Goal: Information Seeking & Learning: Learn about a topic

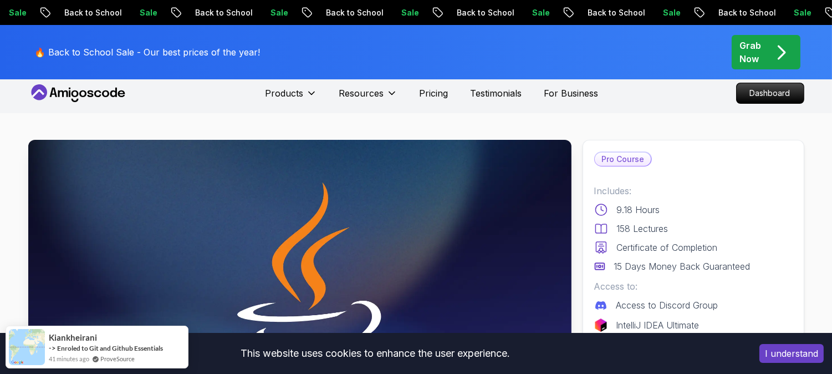
click at [610, 101] on nav "Products Resources Pricing Testimonials For Business Dashboard" at bounding box center [416, 93] width 776 height 40
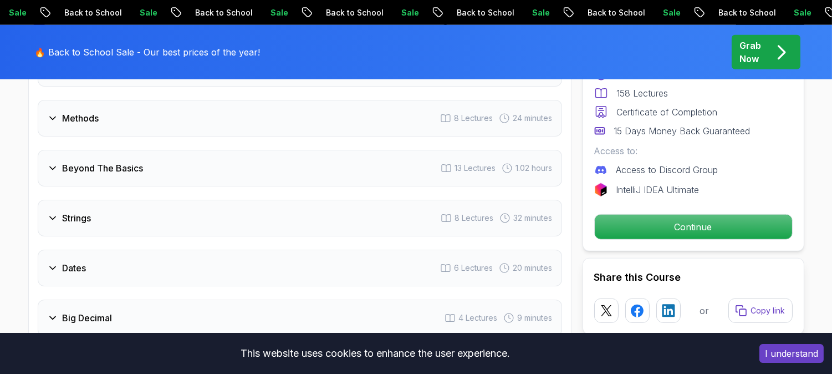
scroll to position [1602, 0]
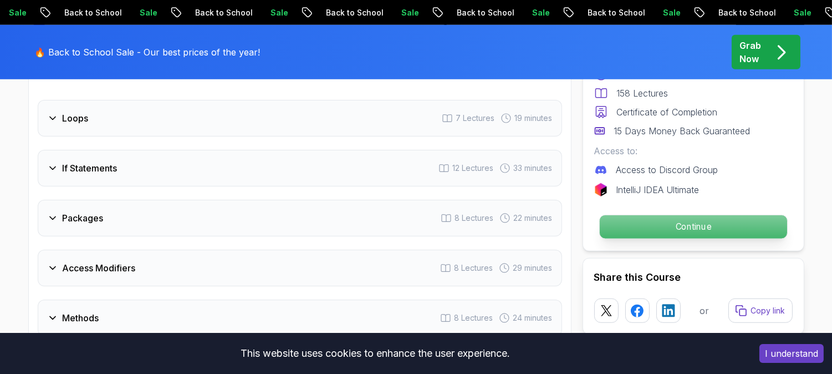
click at [671, 233] on p "Continue" at bounding box center [692, 226] width 187 height 23
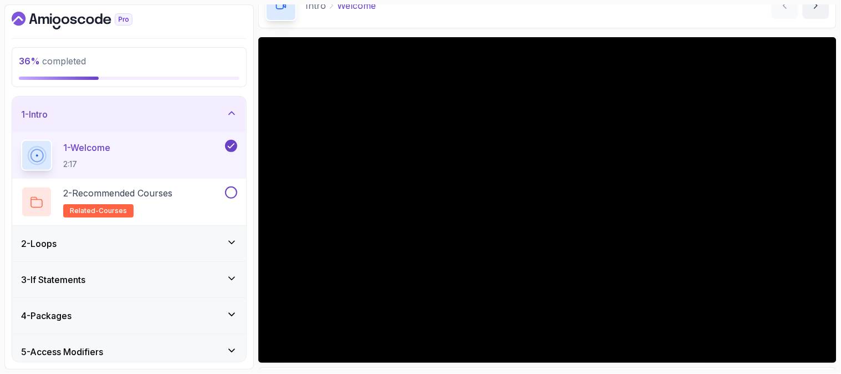
click at [323, 27] on div "Intro Welcome Welcome by nelson" at bounding box center [547, 5] width 578 height 45
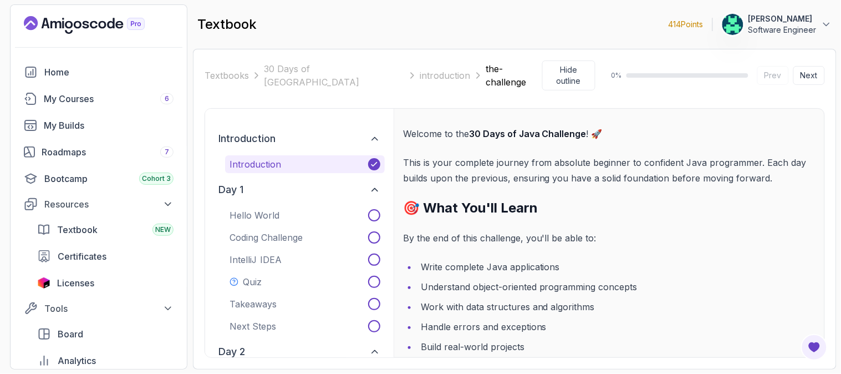
scroll to position [62, 0]
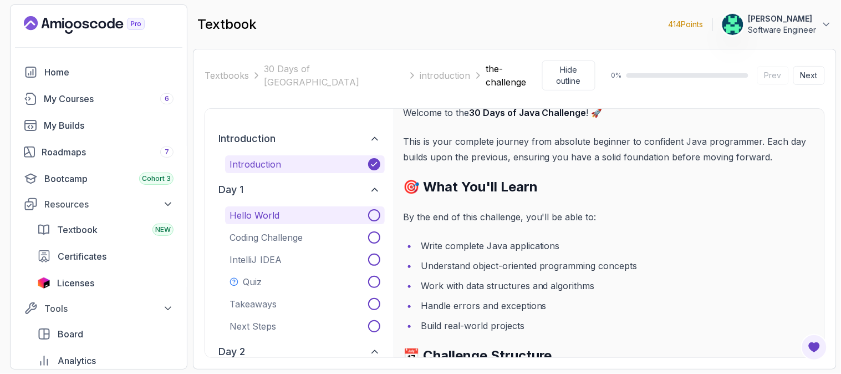
click at [289, 206] on button "Hello World" at bounding box center [305, 215] width 160 height 18
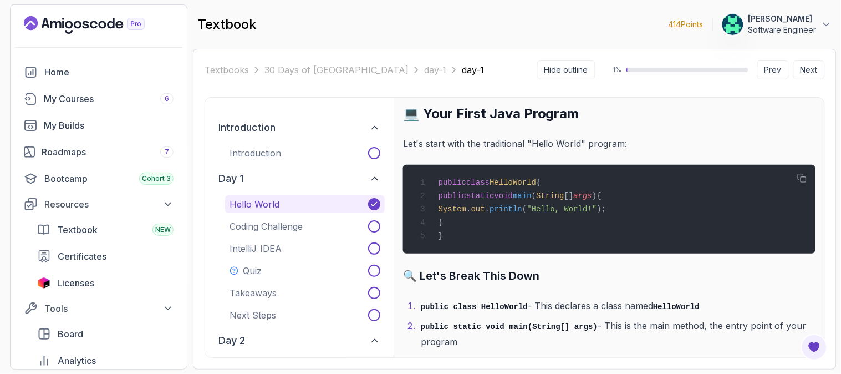
scroll to position [2945, 0]
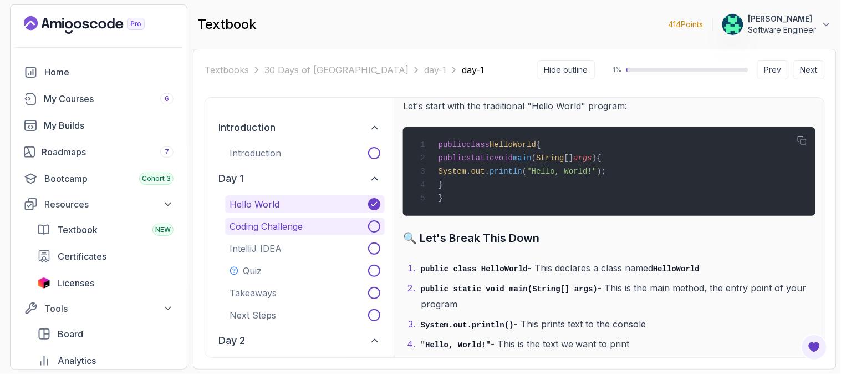
click at [379, 226] on span at bounding box center [374, 226] width 12 height 12
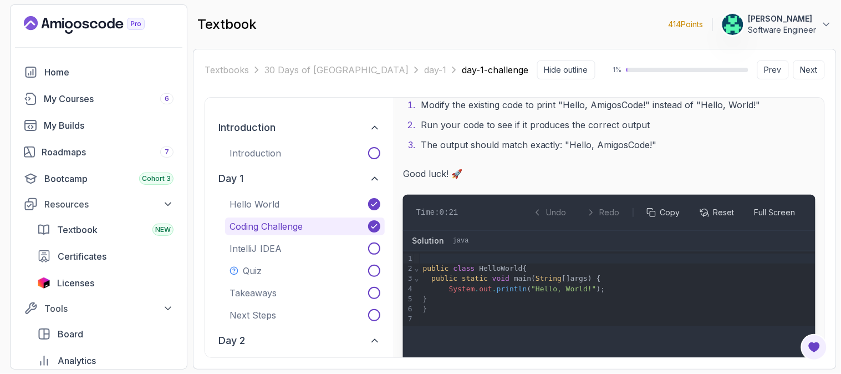
scroll to position [185, 0]
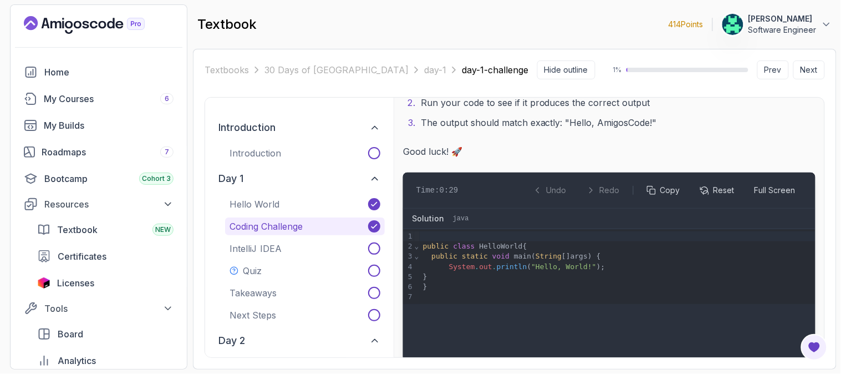
click at [572, 268] on span ""Hello, World!"" at bounding box center [564, 266] width 65 height 8
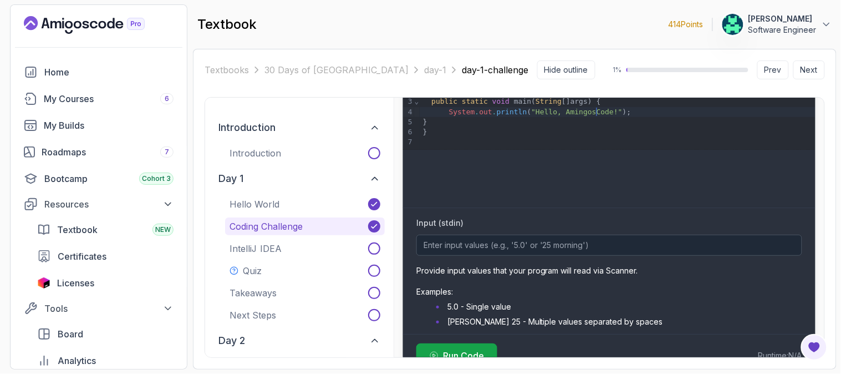
scroll to position [369, 0]
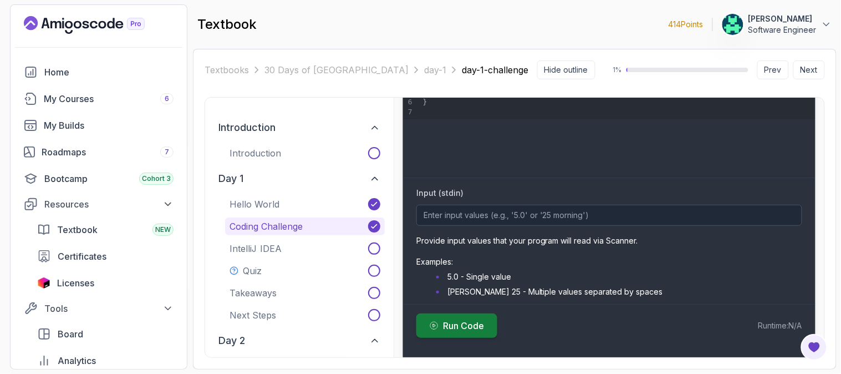
click at [464, 316] on button "Run Code" at bounding box center [456, 325] width 81 height 24
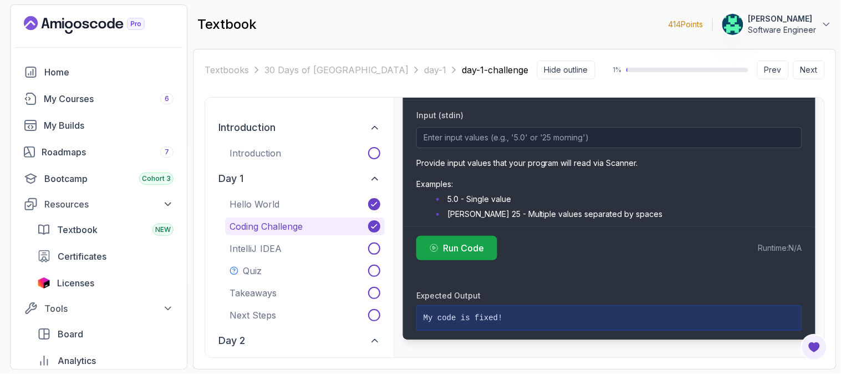
scroll to position [1190, 0]
click at [473, 241] on span "Run Code" at bounding box center [463, 247] width 41 height 13
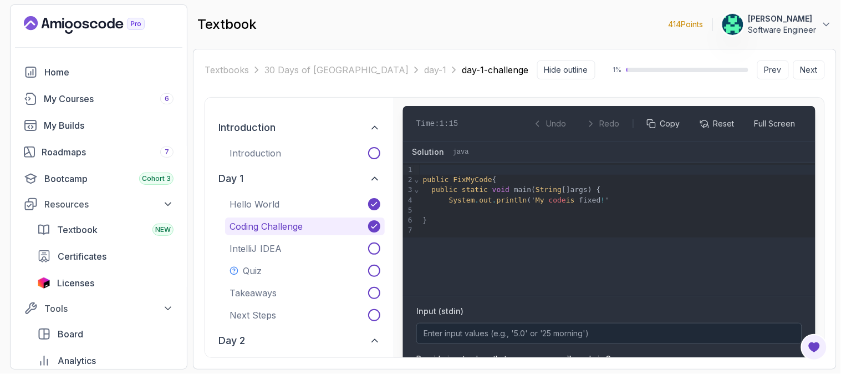
scroll to position [943, 0]
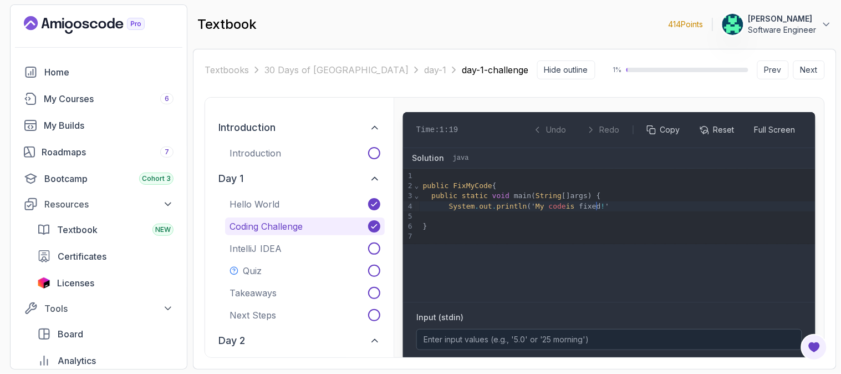
click at [601, 211] on div "System . out . println (' My code is fixed ! '" at bounding box center [618, 206] width 396 height 10
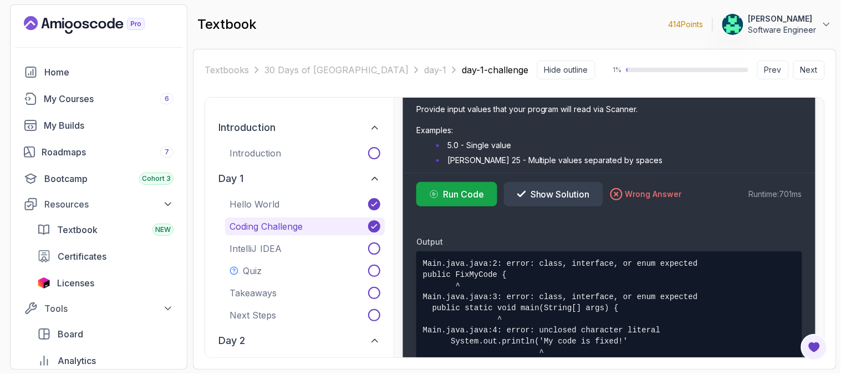
scroll to position [1190, 0]
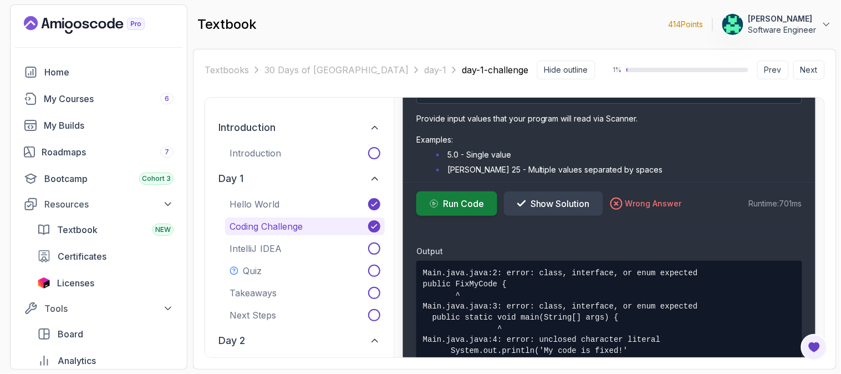
click at [455, 210] on span "Run Code" at bounding box center [463, 203] width 41 height 13
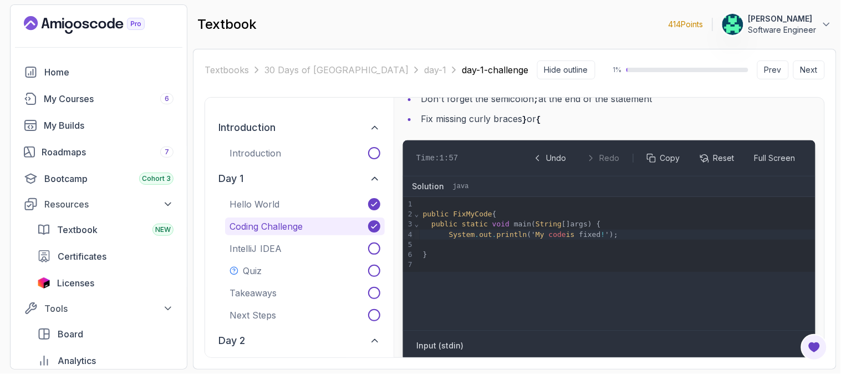
scroll to position [908, 0]
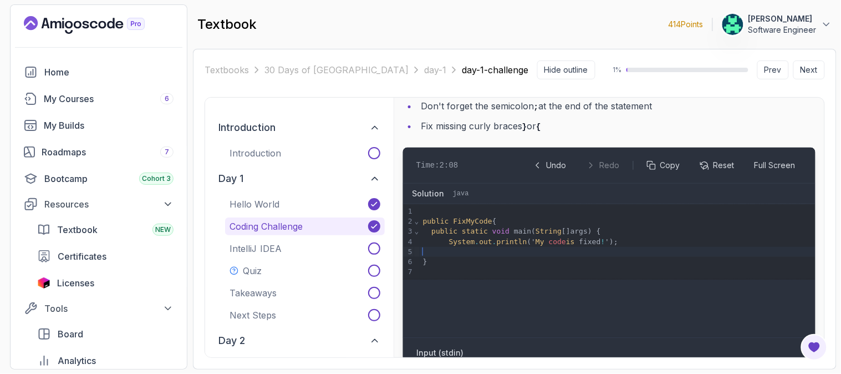
click at [467, 257] on div at bounding box center [618, 252] width 396 height 10
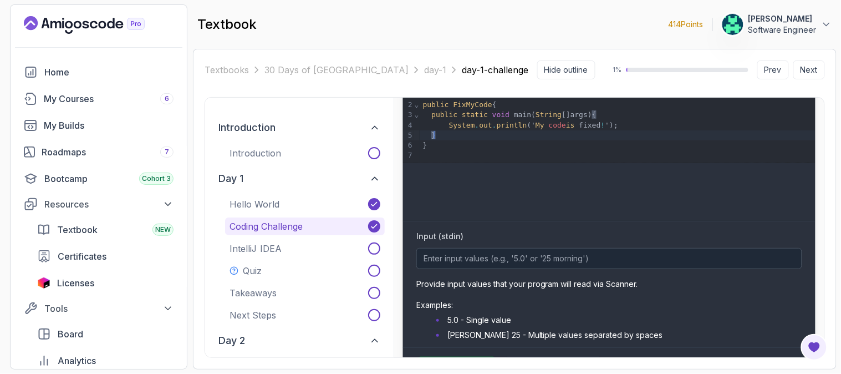
scroll to position [1216, 0]
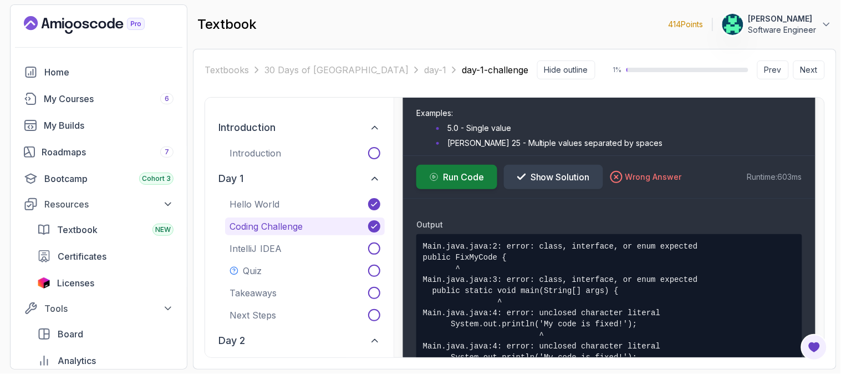
click at [453, 184] on span "Run Code" at bounding box center [463, 176] width 41 height 13
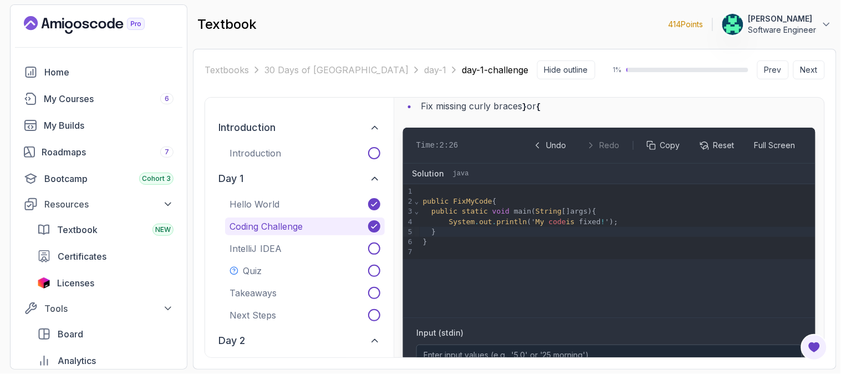
scroll to position [908, 0]
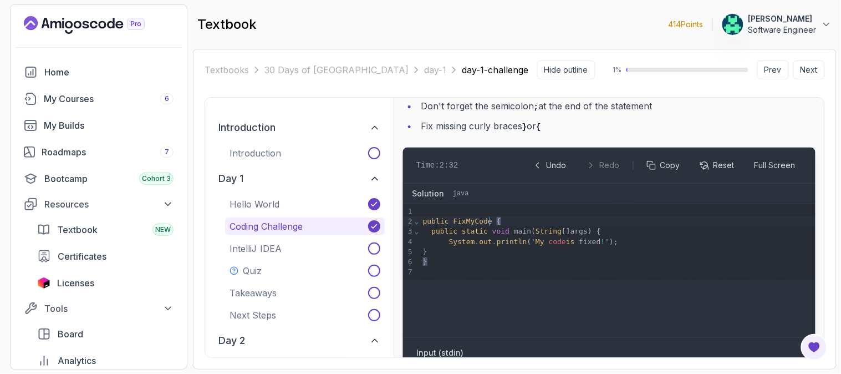
click at [491, 226] on div "public FixMyCode {" at bounding box center [618, 221] width 396 height 10
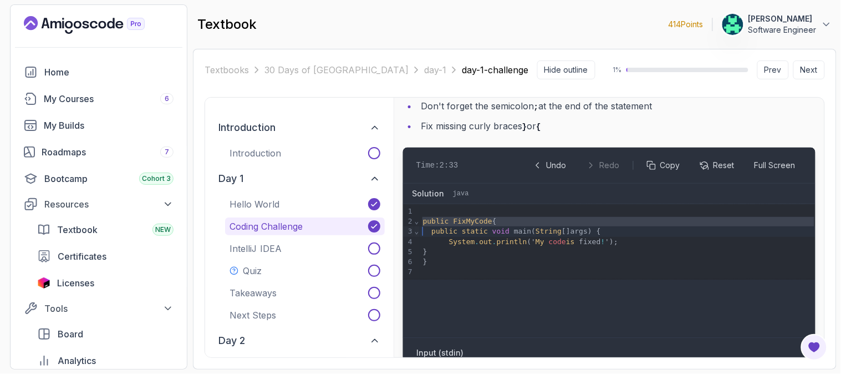
click at [491, 226] on div "public FixMyCode {" at bounding box center [618, 221] width 396 height 10
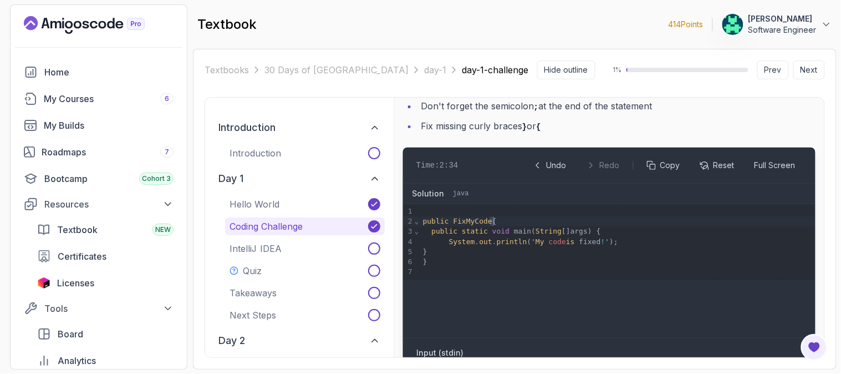
click at [490, 226] on div "public FixMyCode {" at bounding box center [618, 221] width 396 height 10
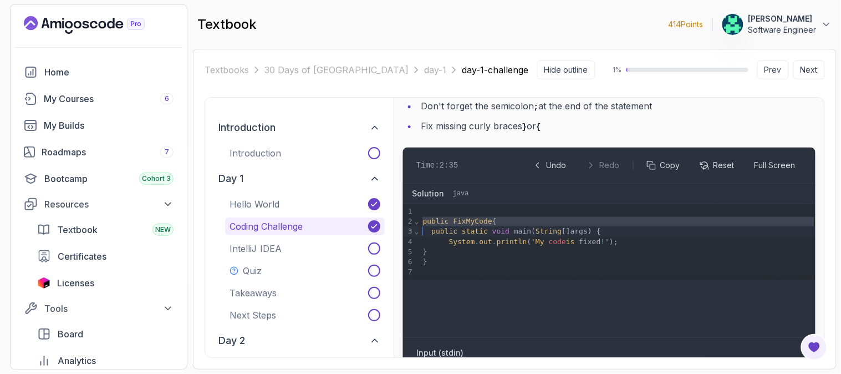
click at [490, 226] on div "public FixMyCode {" at bounding box center [618, 221] width 396 height 10
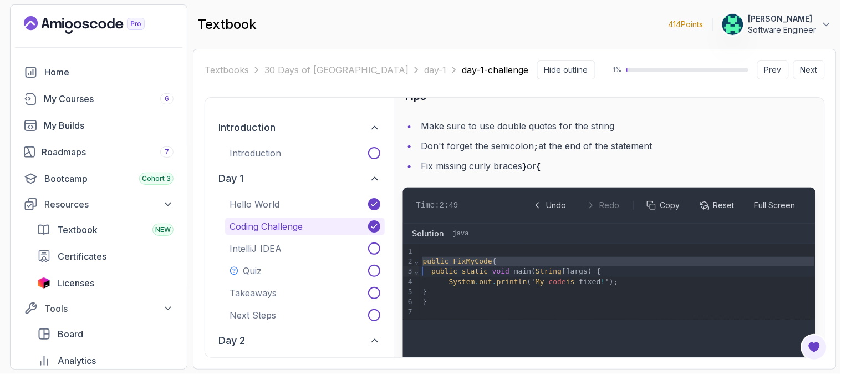
scroll to position [846, 0]
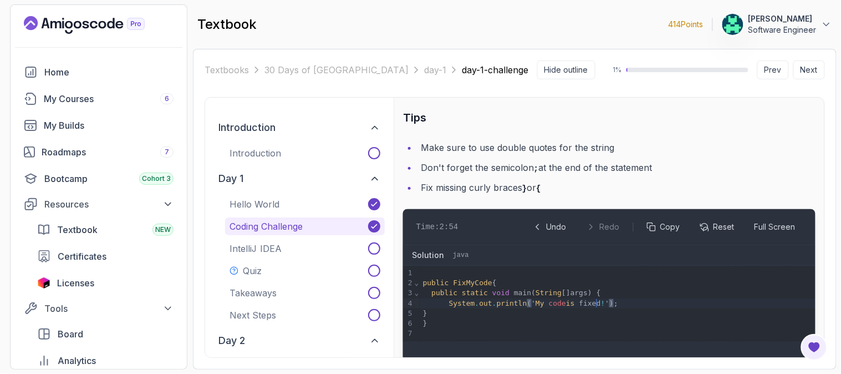
click at [597, 308] on div "System . out . println ( ' My code is fixed ! ' ) ;" at bounding box center [618, 303] width 396 height 10
click at [601, 307] on span "!" at bounding box center [603, 303] width 4 height 8
click at [524, 308] on div "System . out . println (" My code is fixed ! ) ;" at bounding box center [618, 303] width 396 height 10
click at [590, 308] on div "System . out . println ( My code is fixed ! ) ;" at bounding box center [618, 303] width 396 height 10
drag, startPoint x: 587, startPoint y: 325, endPoint x: 522, endPoint y: 324, distance: 64.3
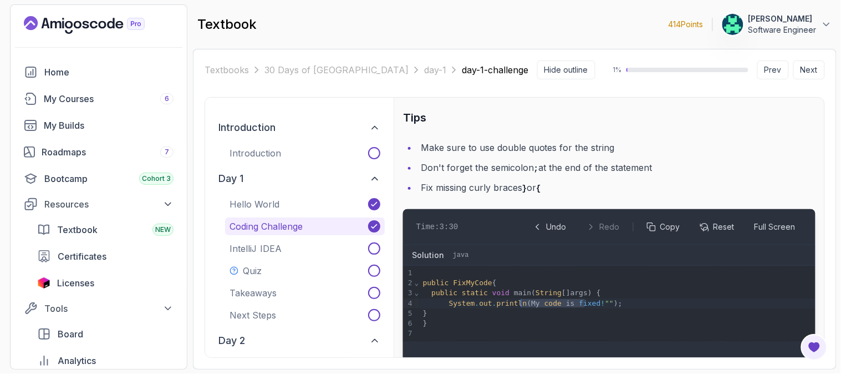
click at [522, 308] on div "System . out . println ( My code is fixed ! "" ) ;" at bounding box center [618, 303] width 396 height 10
click at [536, 307] on span """" at bounding box center [540, 303] width 9 height 8
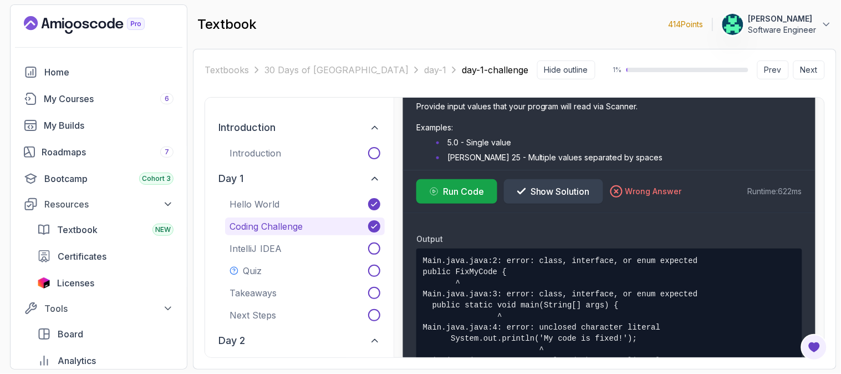
scroll to position [1216, 0]
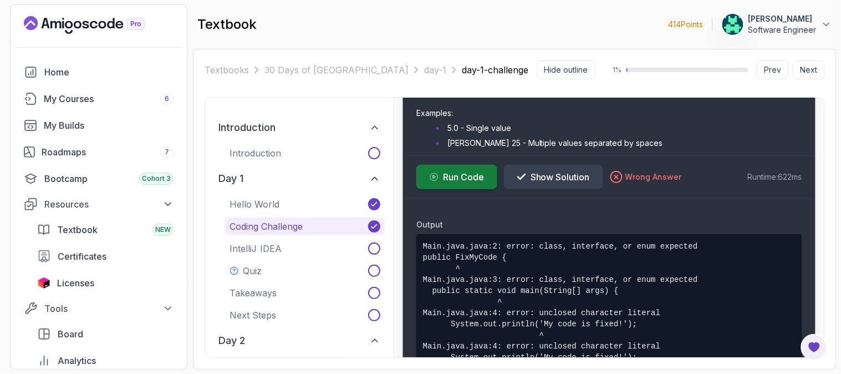
click at [466, 184] on span "Run Code" at bounding box center [463, 176] width 41 height 13
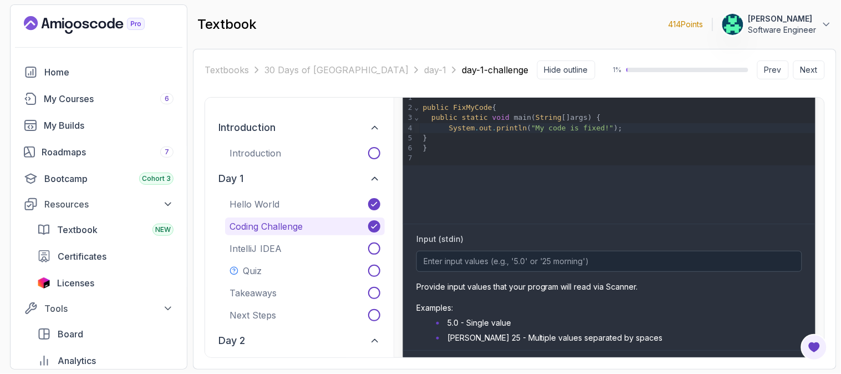
scroll to position [898, 0]
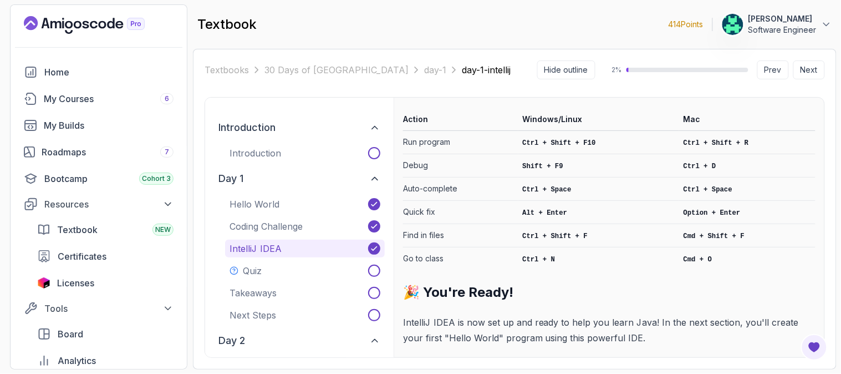
scroll to position [2090, 0]
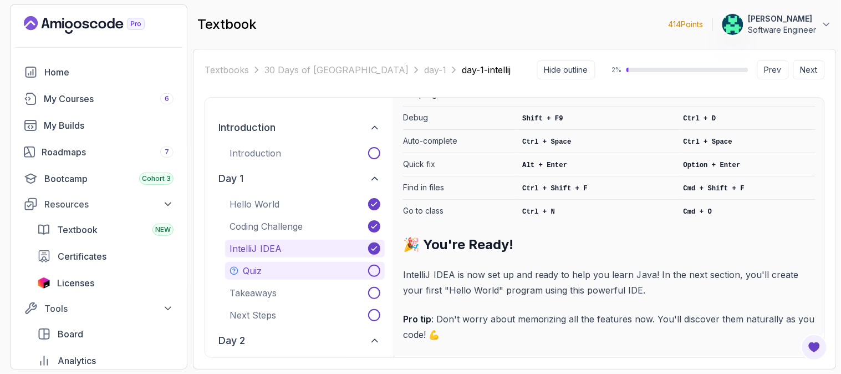
click at [342, 273] on button "Quiz" at bounding box center [305, 271] width 160 height 18
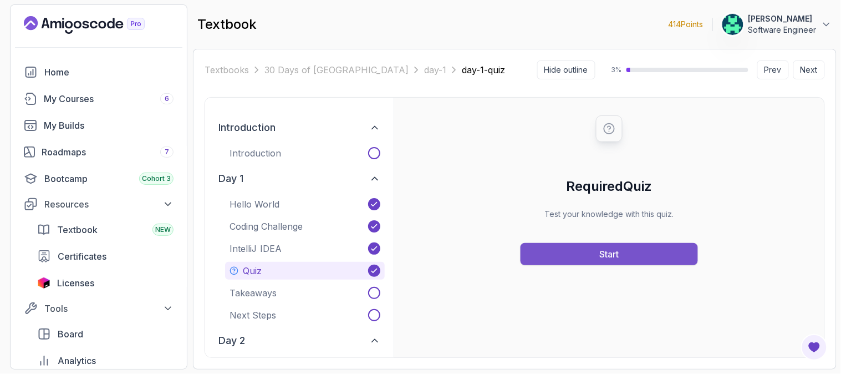
click at [580, 257] on button "Start" at bounding box center [609, 254] width 177 height 22
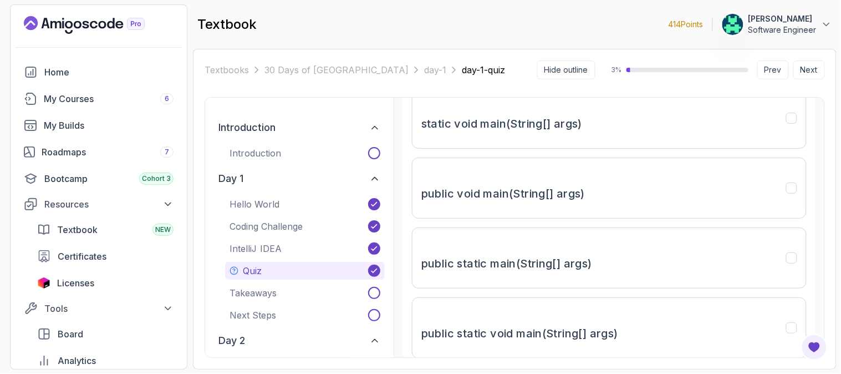
scroll to position [237, 0]
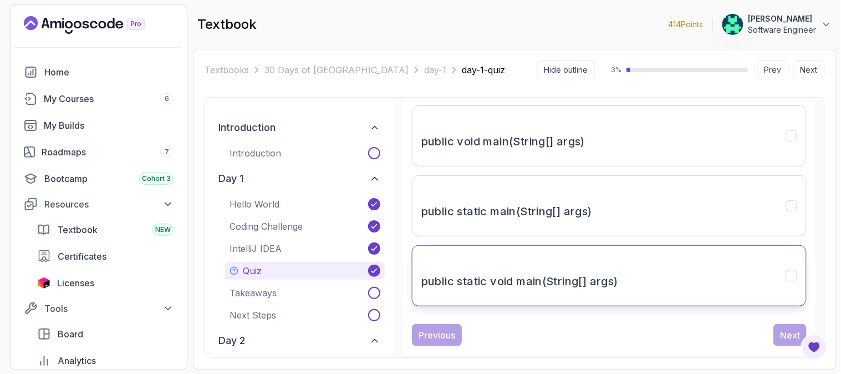
click at [683, 261] on args)"] "public static void main(String[] args)" at bounding box center [609, 275] width 395 height 61
click at [780, 328] on div "Next" at bounding box center [790, 334] width 20 height 13
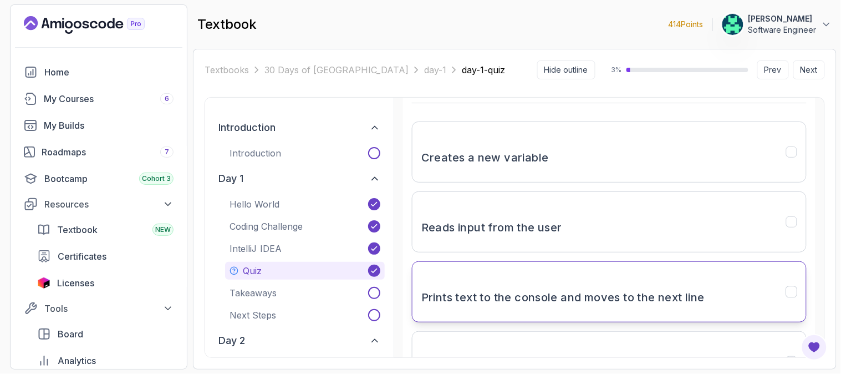
scroll to position [193, 0]
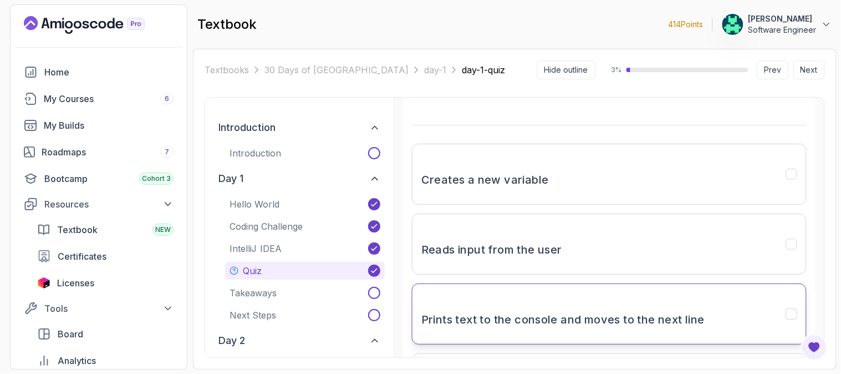
click at [624, 312] on h3 "Prints text to the console and moves to the next line" at bounding box center [562, 320] width 283 height 18
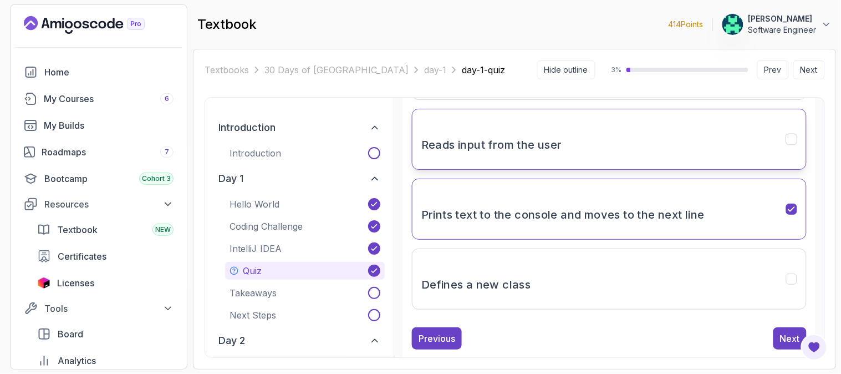
scroll to position [308, 0]
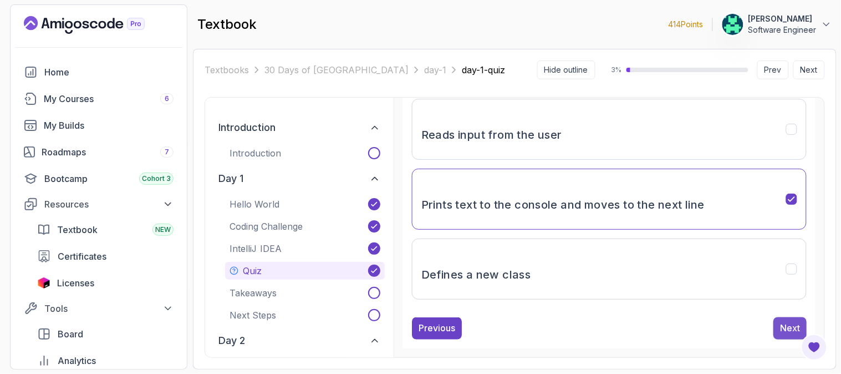
click at [784, 328] on div "Next" at bounding box center [790, 328] width 20 height 13
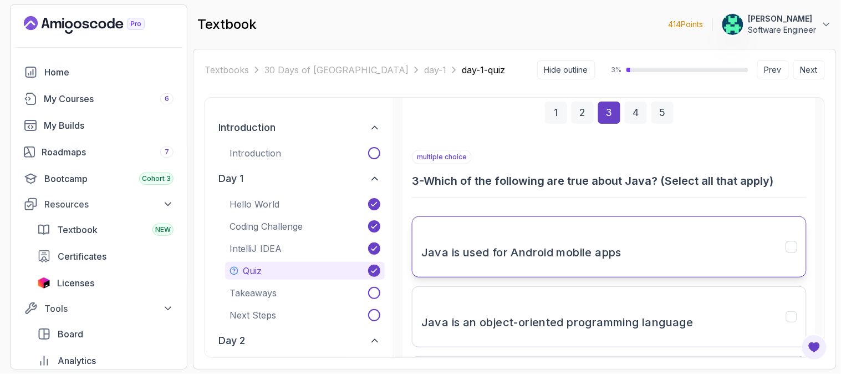
scroll to position [62, 0]
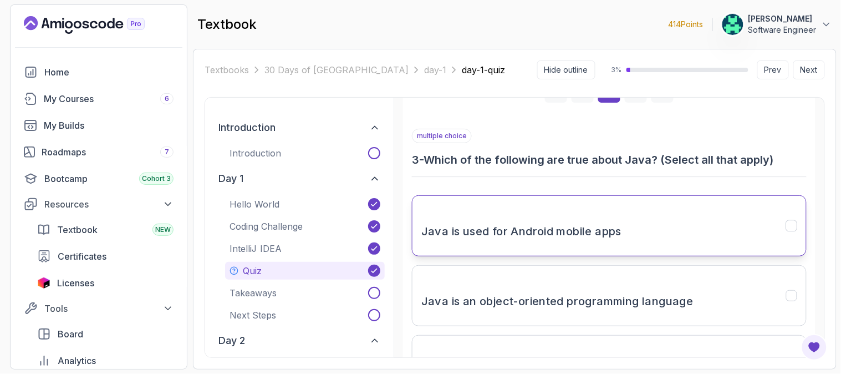
click at [656, 233] on button "Java is used for Android mobile apps" at bounding box center [609, 225] width 395 height 61
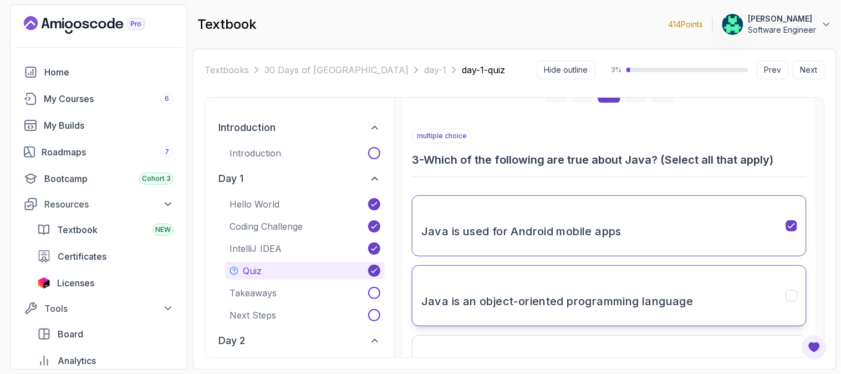
click at [657, 299] on h3 "Java is an object-oriented programming language" at bounding box center [557, 301] width 272 height 18
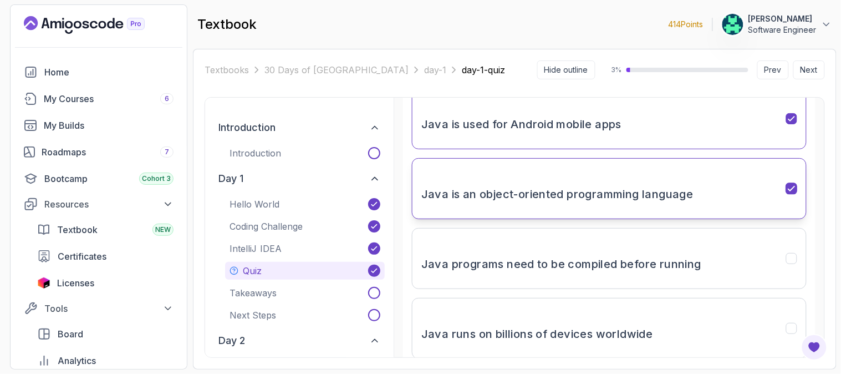
scroll to position [185, 0]
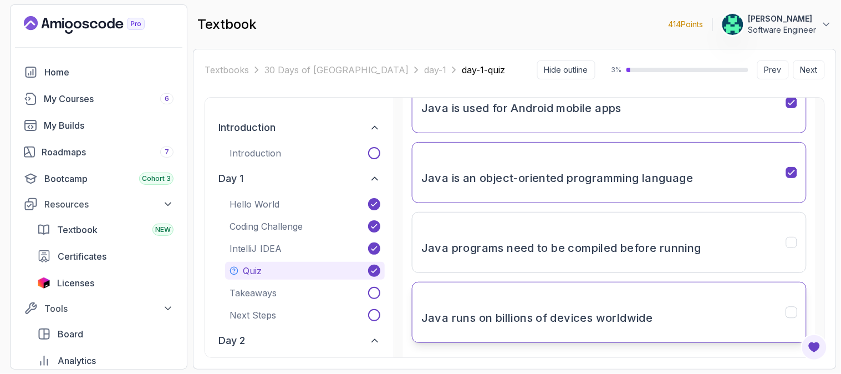
click at [690, 312] on button "Java runs on billions of devices worldwide" at bounding box center [609, 312] width 395 height 61
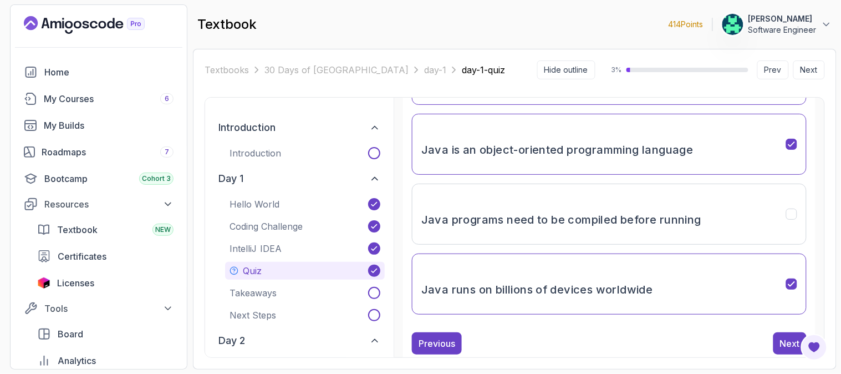
scroll to position [237, 0]
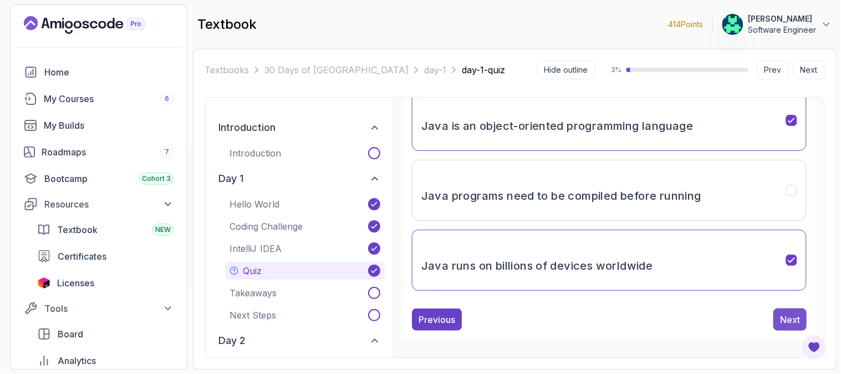
click at [786, 313] on div "Next" at bounding box center [790, 319] width 20 height 13
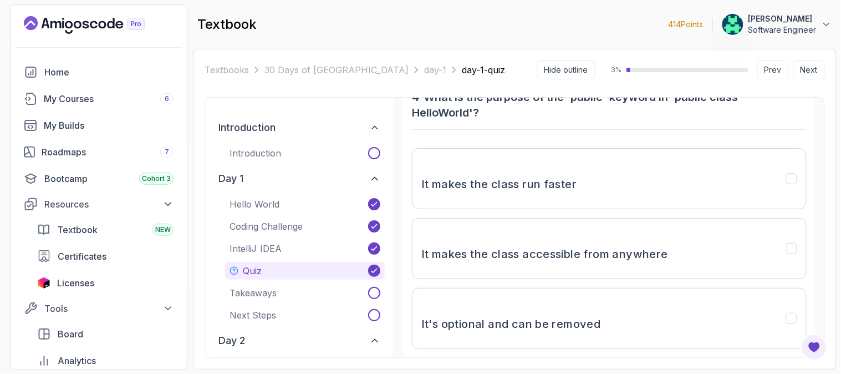
scroll to position [123, 0]
click at [692, 261] on button "It makes the class accessible from anywhere" at bounding box center [609, 249] width 395 height 61
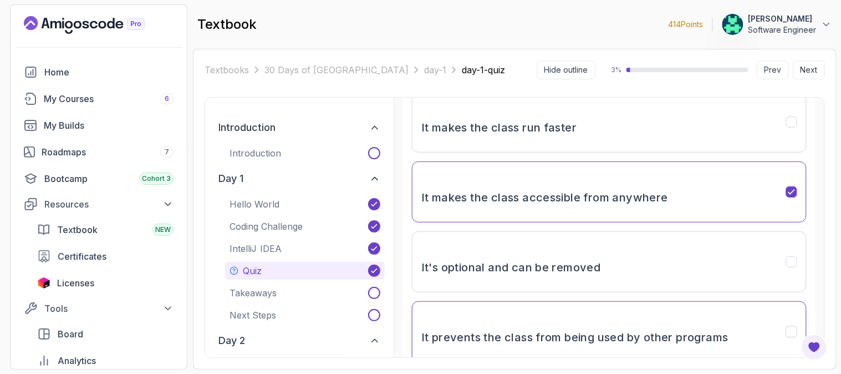
scroll to position [252, 0]
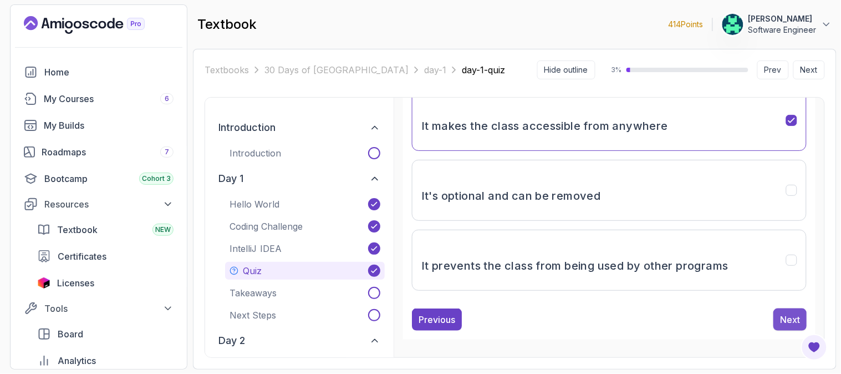
click at [788, 318] on div "Next" at bounding box center [790, 319] width 20 height 13
